Goal: Information Seeking & Learning: Learn about a topic

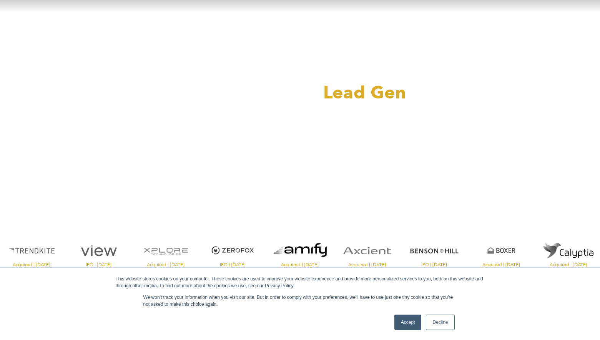
scroll to position [65, 0]
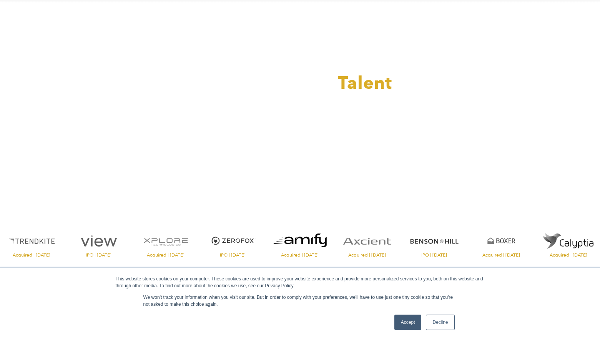
click at [406, 323] on link "Accept" at bounding box center [407, 321] width 27 height 15
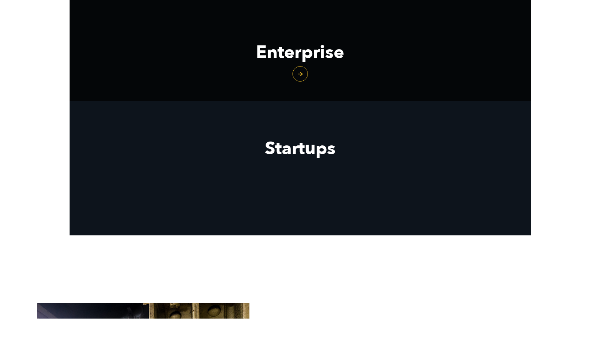
scroll to position [977, 0]
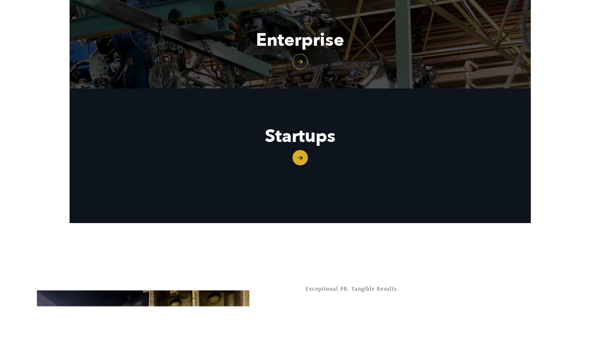
click at [302, 155] on link "Startups" at bounding box center [300, 136] width 461 height 96
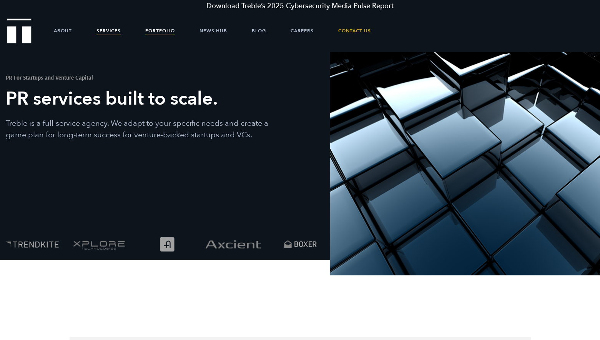
click at [159, 31] on link "Portfolio" at bounding box center [160, 30] width 30 height 23
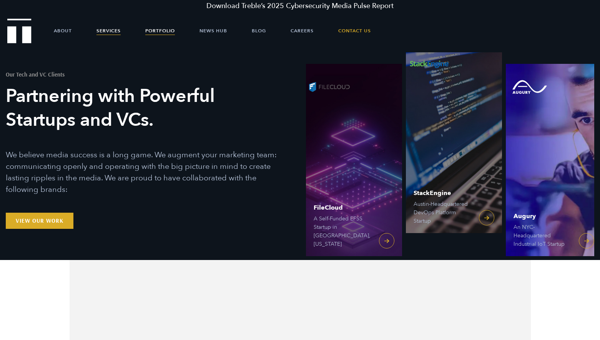
click at [101, 31] on link "Services" at bounding box center [108, 30] width 24 height 23
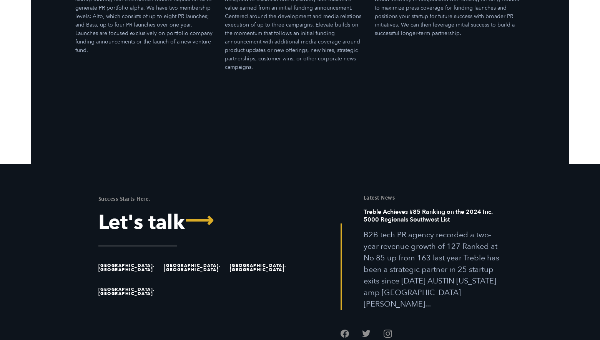
scroll to position [2371, 0]
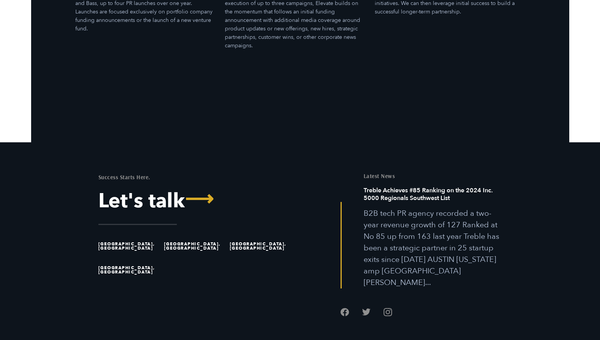
click at [206, 246] on ul "Austin, TX Great Falls, MT San Francisco, CA San Diego, CA" at bounding box center [196, 258] width 196 height 48
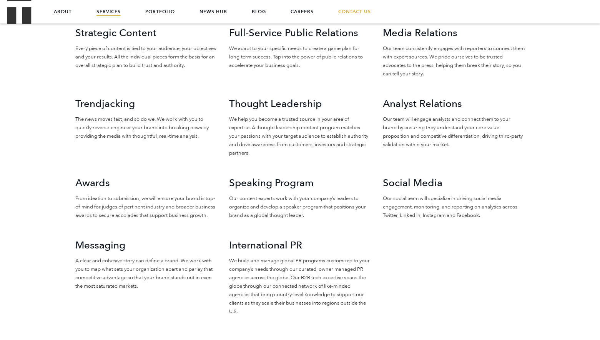
scroll to position [778, 0]
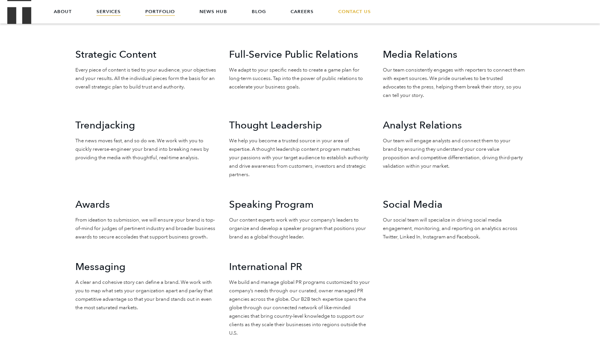
click at [163, 11] on link "Portfolio" at bounding box center [160, 11] width 30 height 23
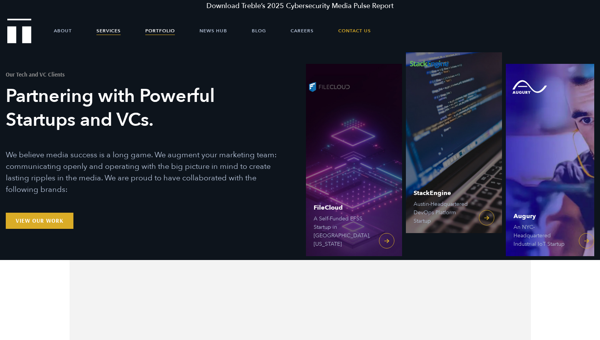
click at [113, 33] on link "Services" at bounding box center [108, 30] width 24 height 23
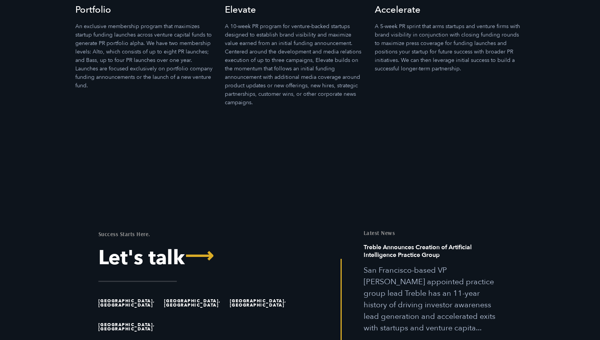
scroll to position [2371, 0]
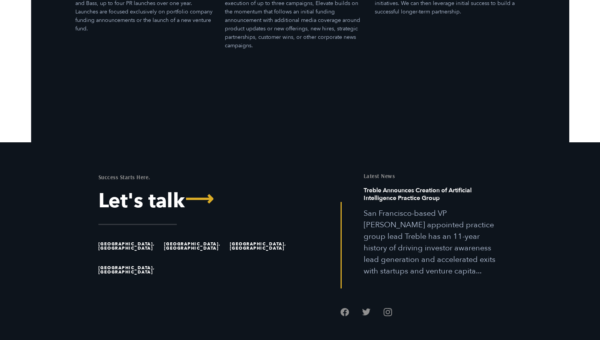
click at [404, 142] on footer "Success Starts Here. Let's talk ⟶ Austin, TX Great Falls, MT San Francisco, CA …" at bounding box center [300, 257] width 600 height 231
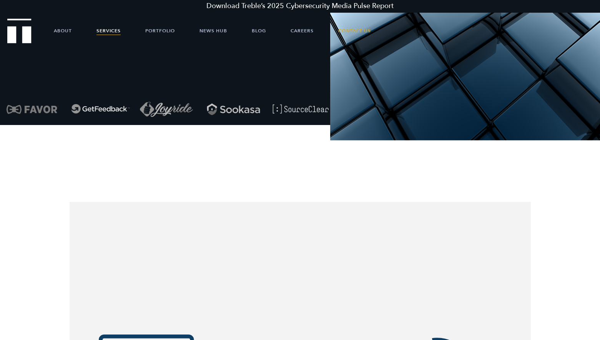
scroll to position [0, 0]
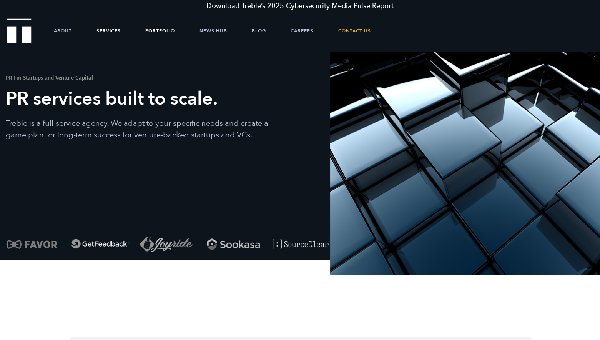
click at [158, 32] on link "Portfolio" at bounding box center [160, 30] width 30 height 23
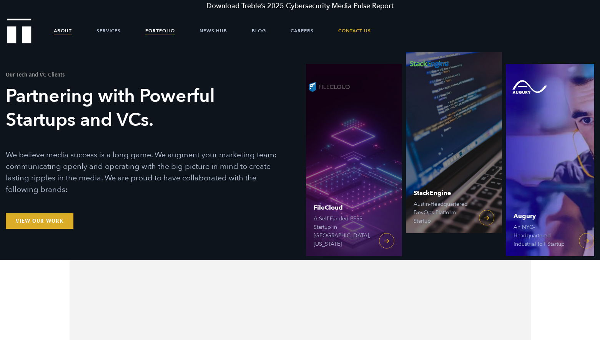
click at [71, 29] on link "About" at bounding box center [63, 30] width 18 height 23
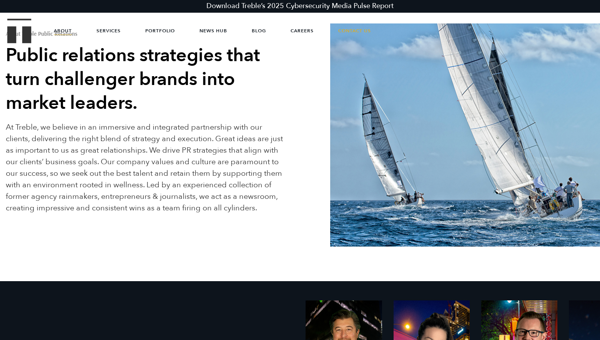
scroll to position [53, 0]
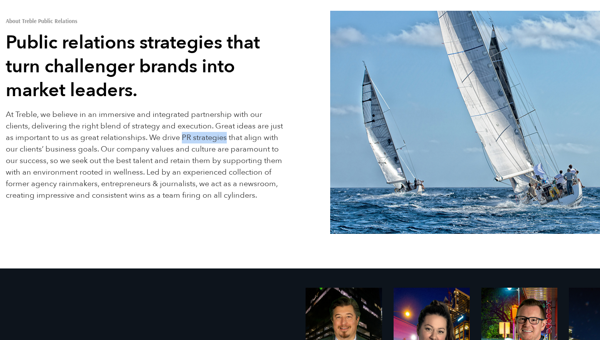
drag, startPoint x: 181, startPoint y: 137, endPoint x: 226, endPoint y: 142, distance: 44.4
click at [226, 142] on p "At Treble, we believe in an immersive and integrated partnership with our clien…" at bounding box center [146, 155] width 281 height 92
copy p "PR strategies"
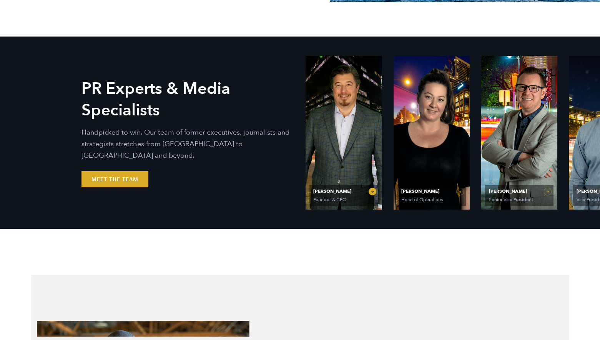
scroll to position [337, 0]
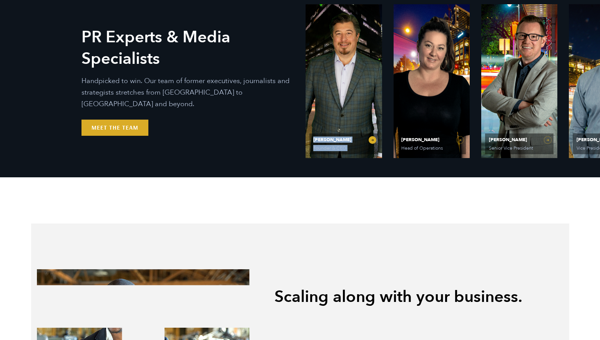
drag, startPoint x: 469, startPoint y: 97, endPoint x: 344, endPoint y: 120, distance: 127.0
click at [371, 111] on ul "Ethan Parker Founder & CEO Olivia Gardner Head of Operations Matt Grant Senior …" at bounding box center [562, 81] width 515 height 154
click at [433, 170] on div "PR Experts & Media Specialists Handpicked to win. Our team of former executives…" at bounding box center [300, 81] width 538 height 192
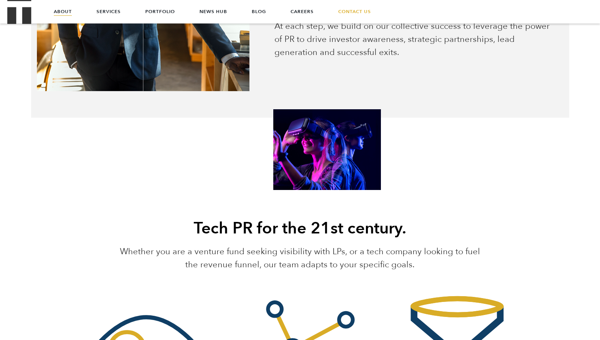
scroll to position [126, 0]
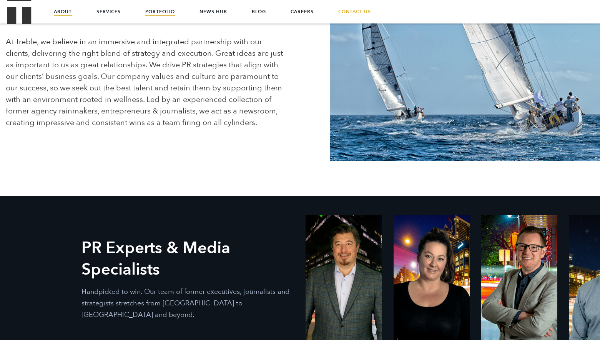
click at [156, 11] on link "Portfolio" at bounding box center [160, 11] width 30 height 23
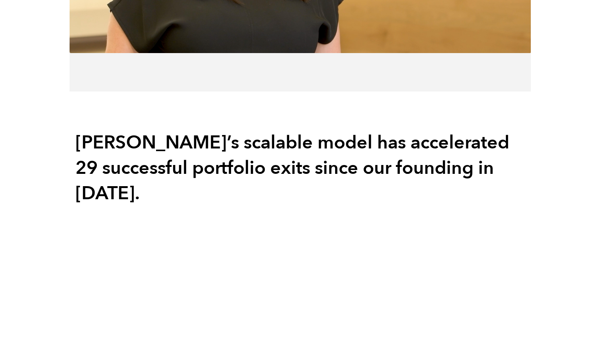
scroll to position [734, 0]
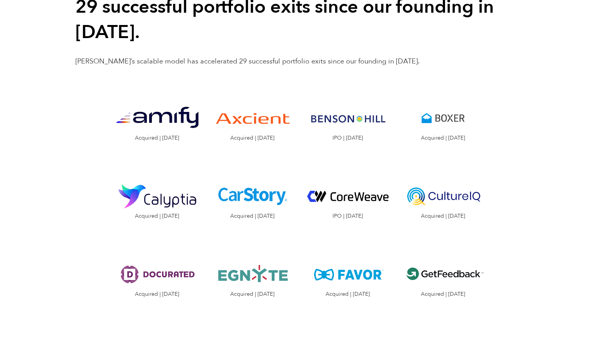
click at [176, 97] on img "Visit the website" at bounding box center [157, 118] width 84 height 42
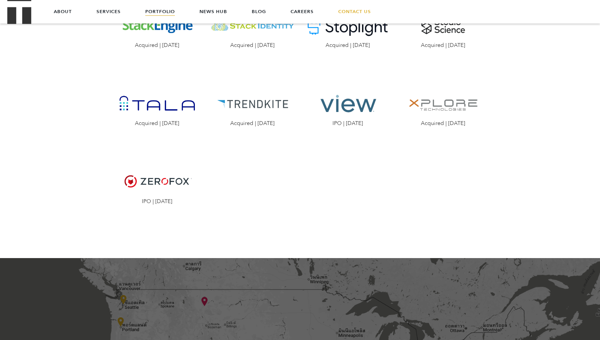
scroll to position [1215, 0]
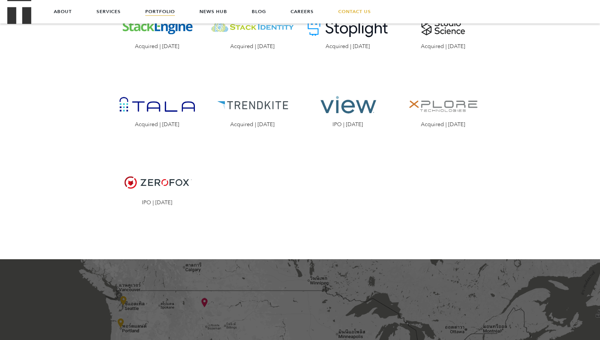
click at [448, 84] on img "Visit the XPlore website" at bounding box center [443, 105] width 84 height 42
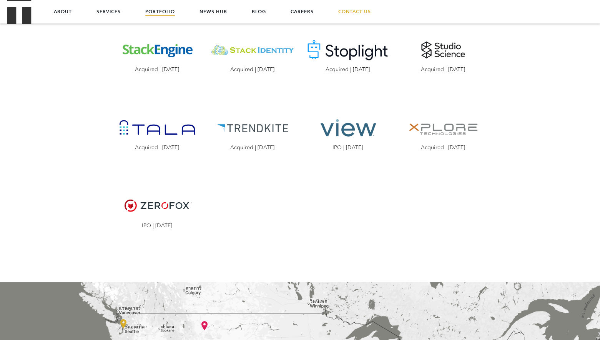
scroll to position [1192, 0]
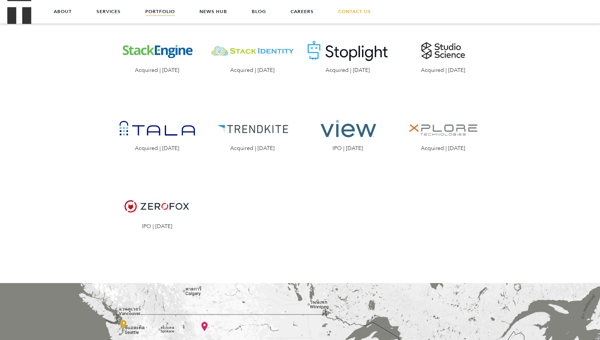
click at [181, 108] on img "Visit the Tala website" at bounding box center [157, 129] width 84 height 42
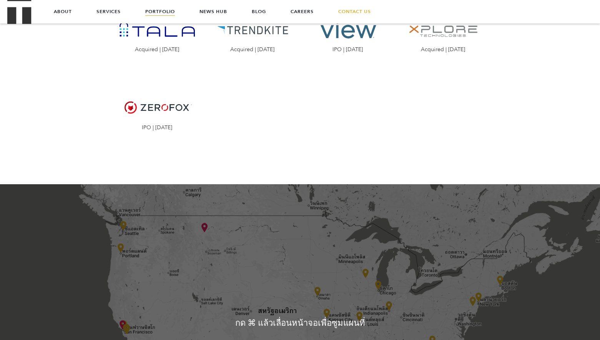
scroll to position [1081, 0]
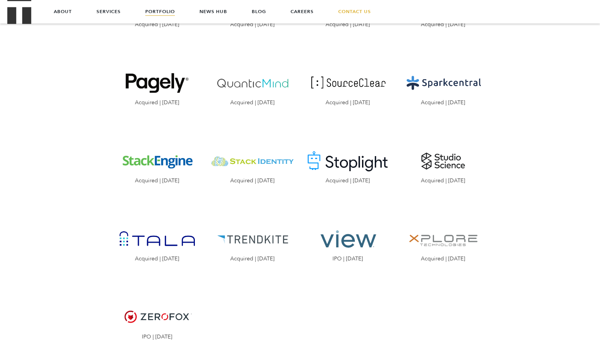
click at [350, 142] on img "Visit the website" at bounding box center [348, 161] width 84 height 42
